Goal: Navigation & Orientation: Find specific page/section

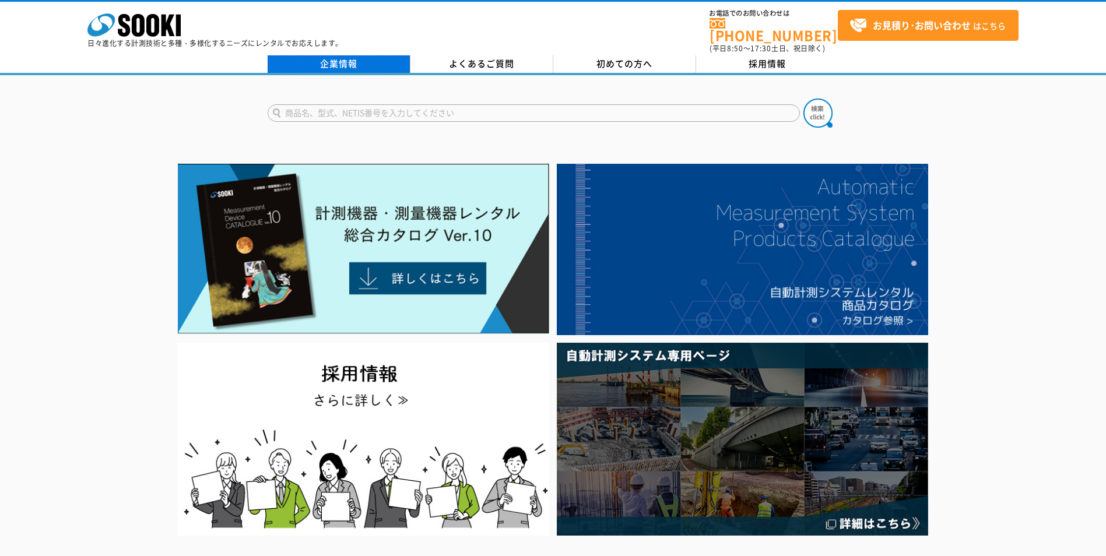
click at [341, 58] on link "企業情報" at bounding box center [339, 63] width 143 height 17
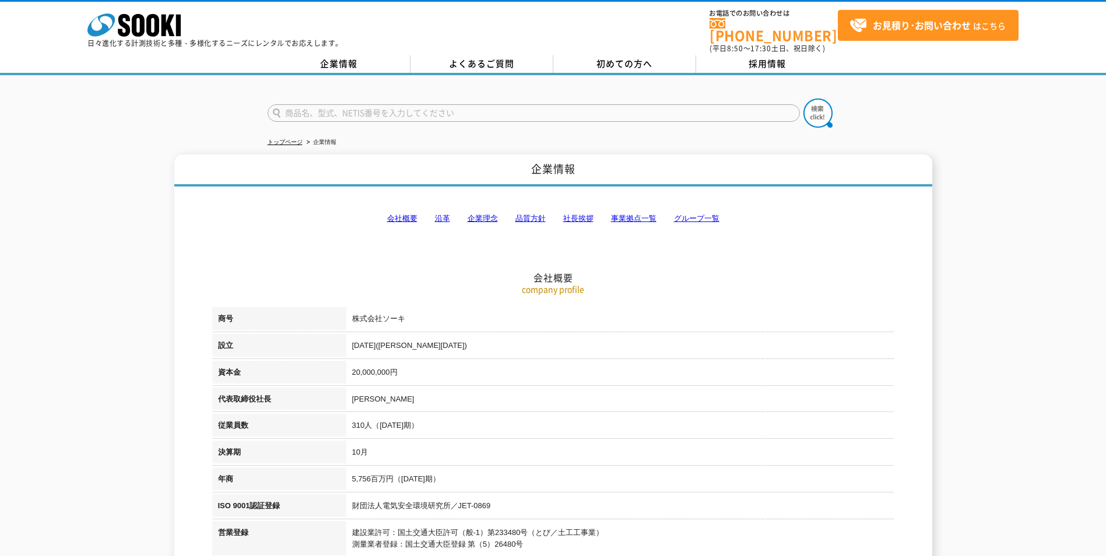
click at [628, 214] on link "事業拠点一覧" at bounding box center [633, 218] width 45 height 9
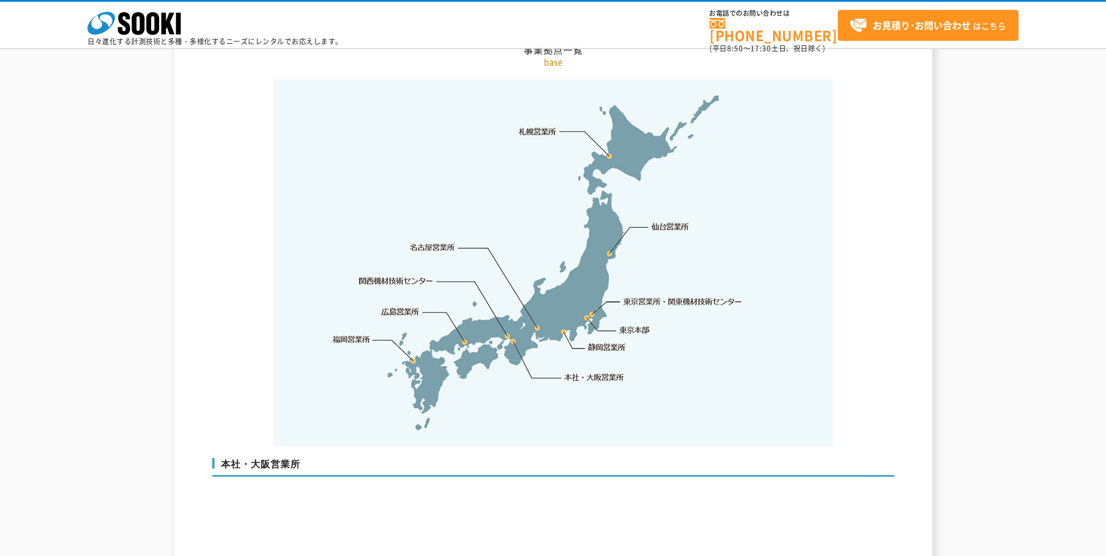
scroll to position [2458, 0]
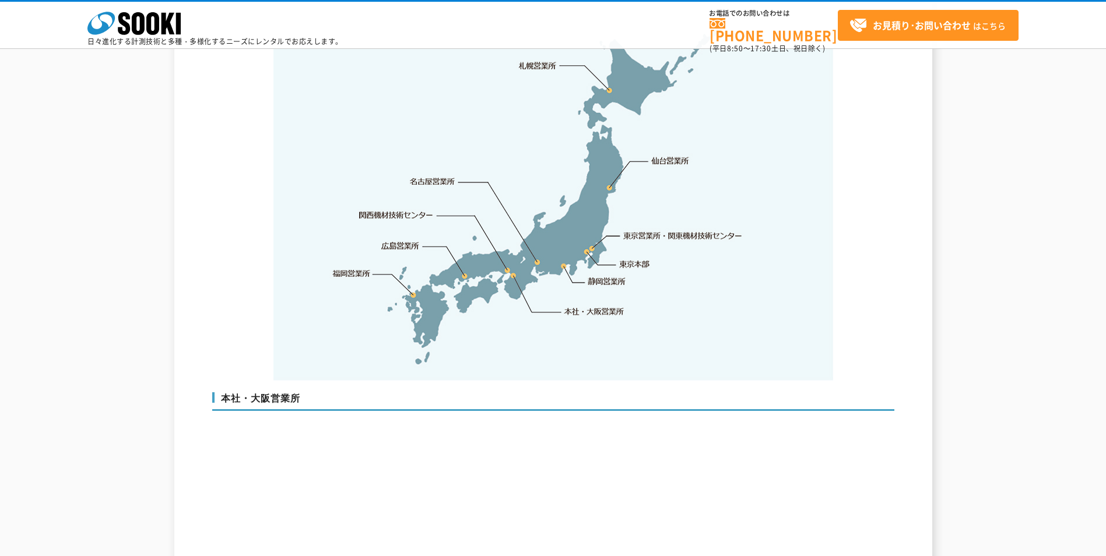
click at [389, 209] on link "関西機材技術センター" at bounding box center [396, 215] width 74 height 12
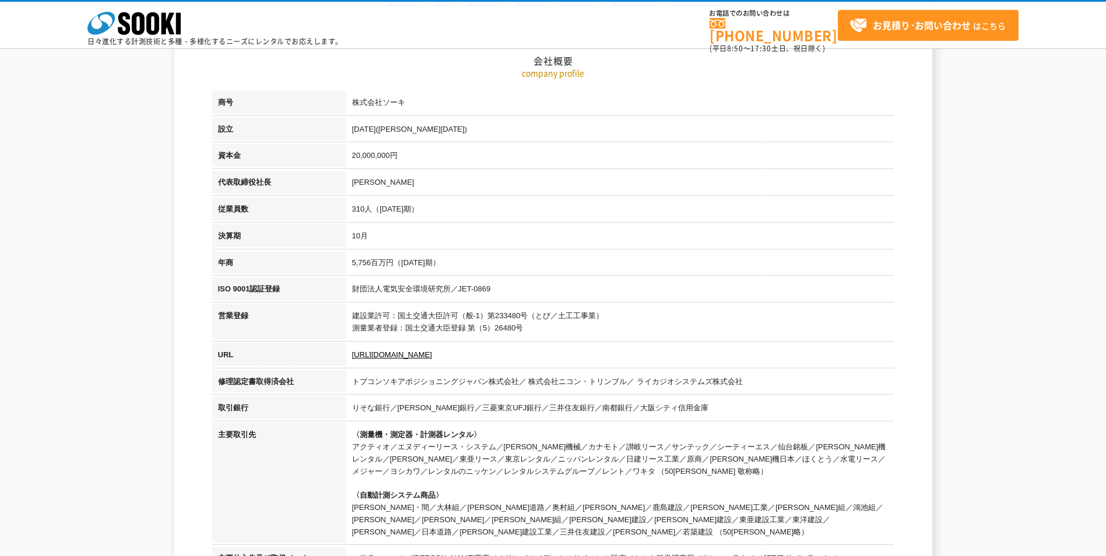
scroll to position [291, 0]
